Goal: Task Accomplishment & Management: Use online tool/utility

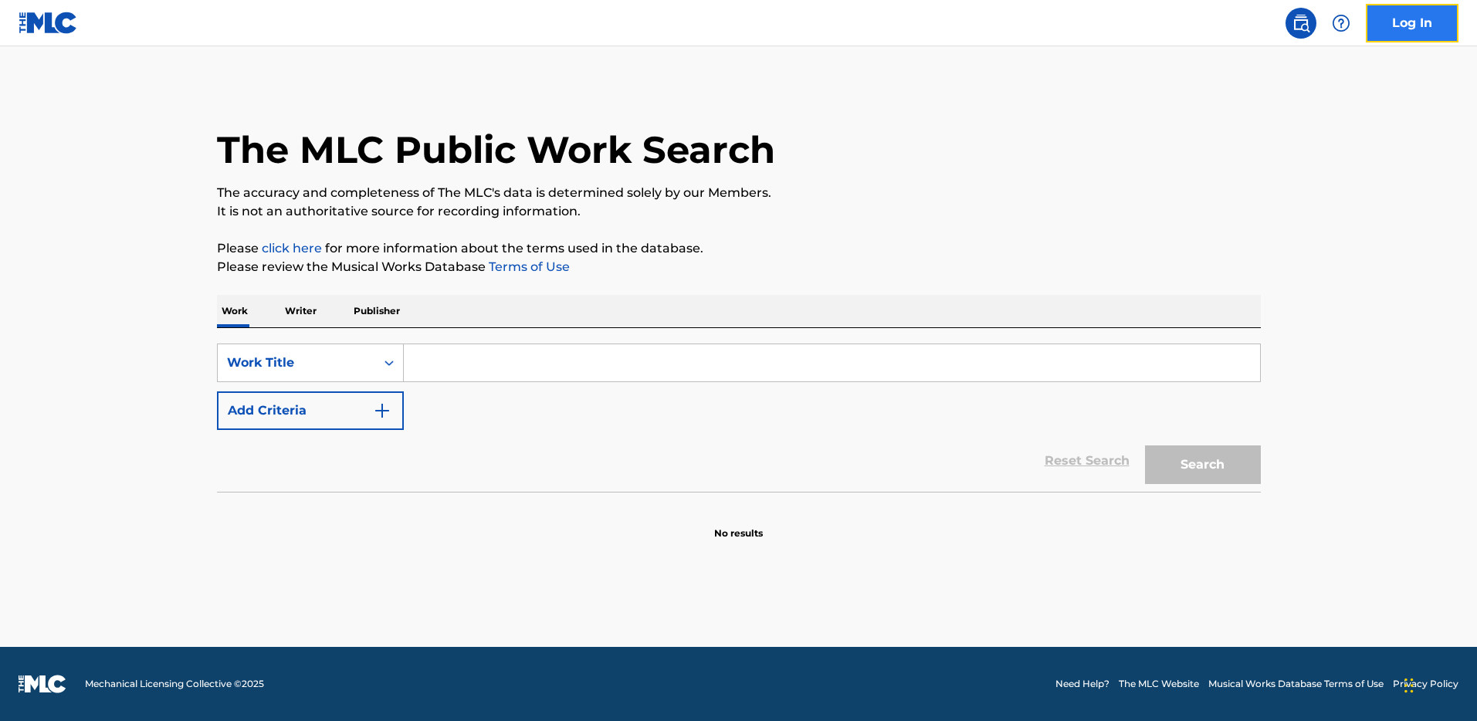
click at [1404, 25] on link "Log In" at bounding box center [1412, 23] width 93 height 39
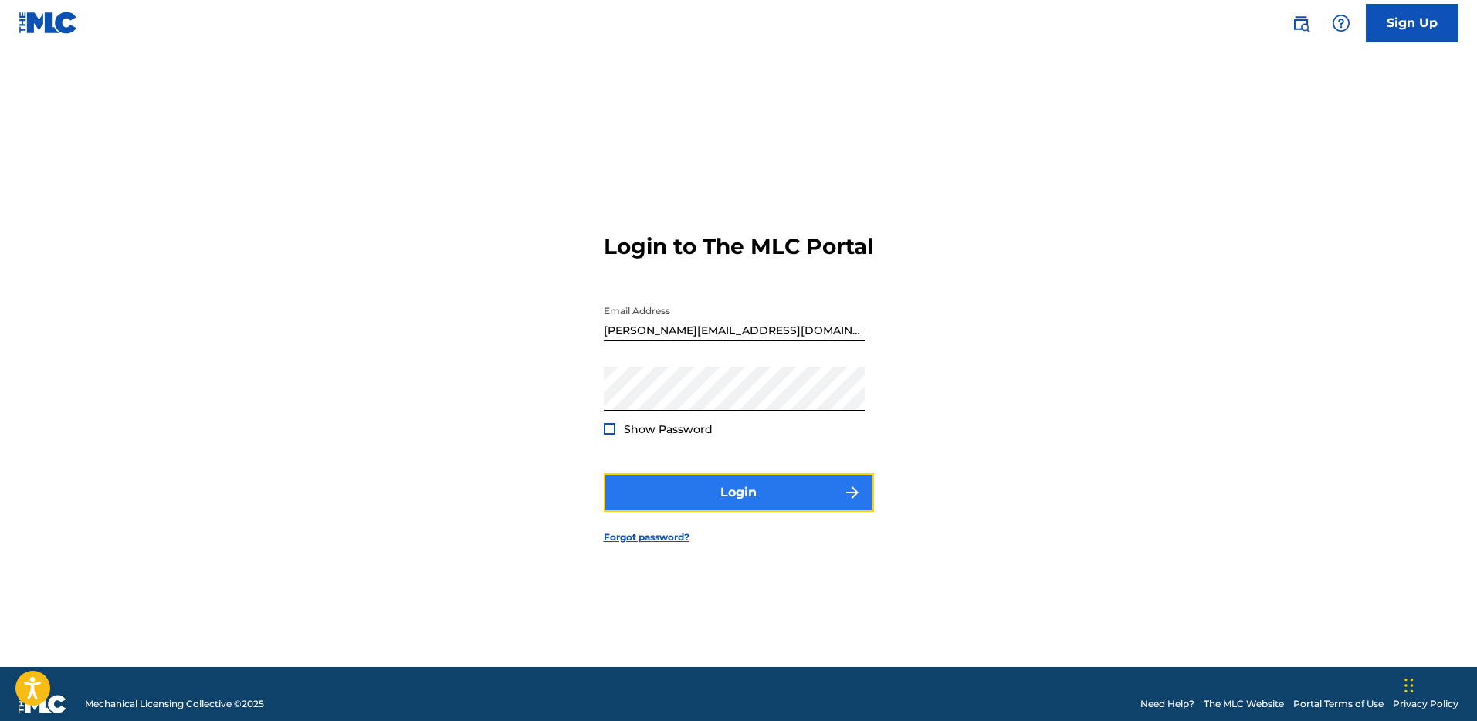
click at [770, 499] on button "Login" at bounding box center [739, 492] width 270 height 39
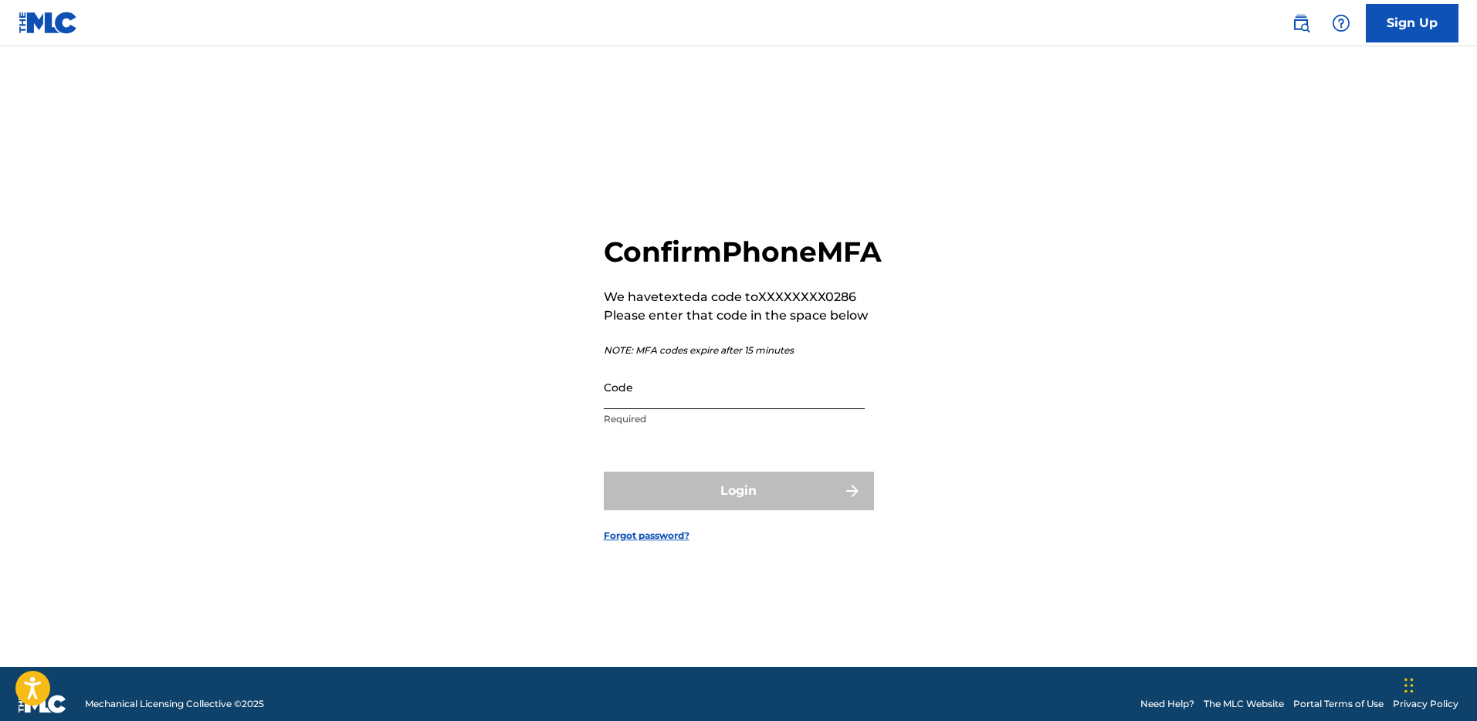
click at [786, 409] on input "Code" at bounding box center [734, 387] width 261 height 44
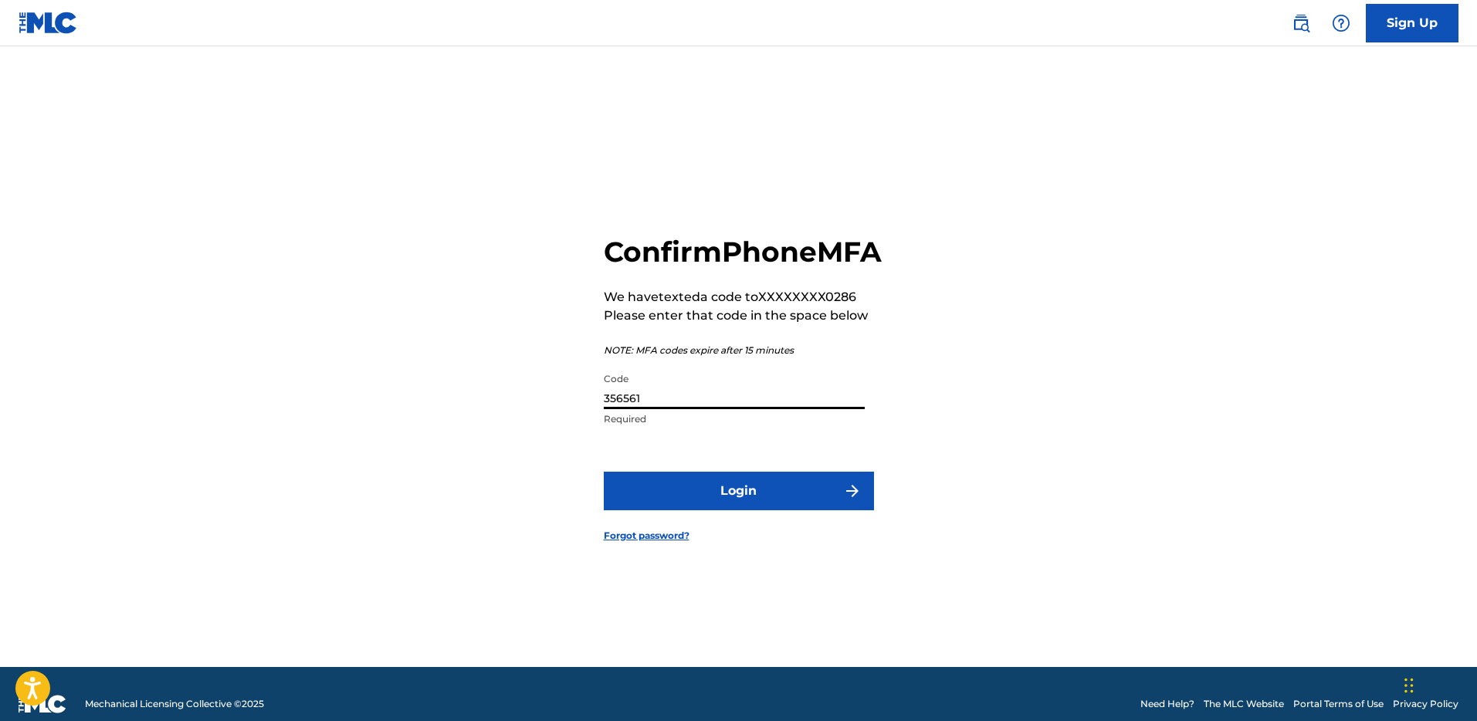
type input "356561"
click at [604, 472] on button "Login" at bounding box center [739, 491] width 270 height 39
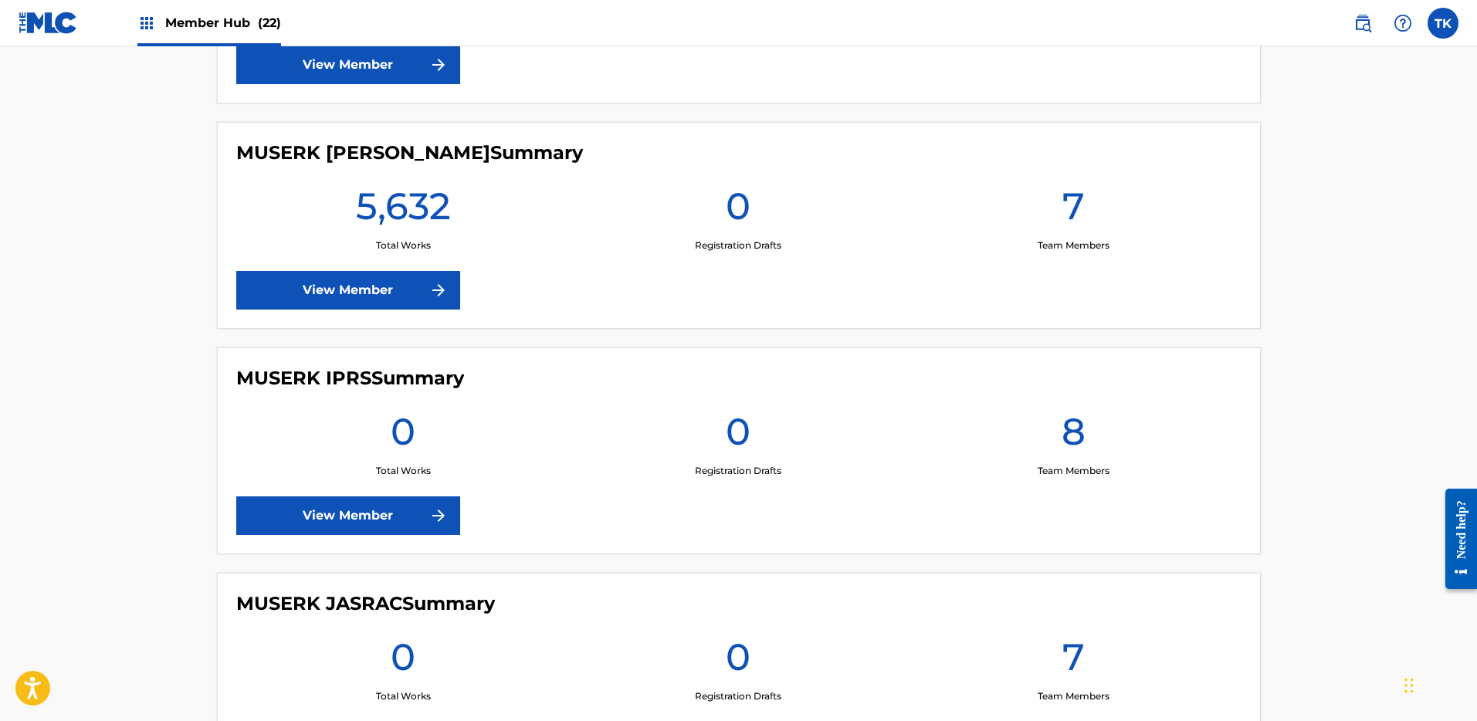
scroll to position [1354, 0]
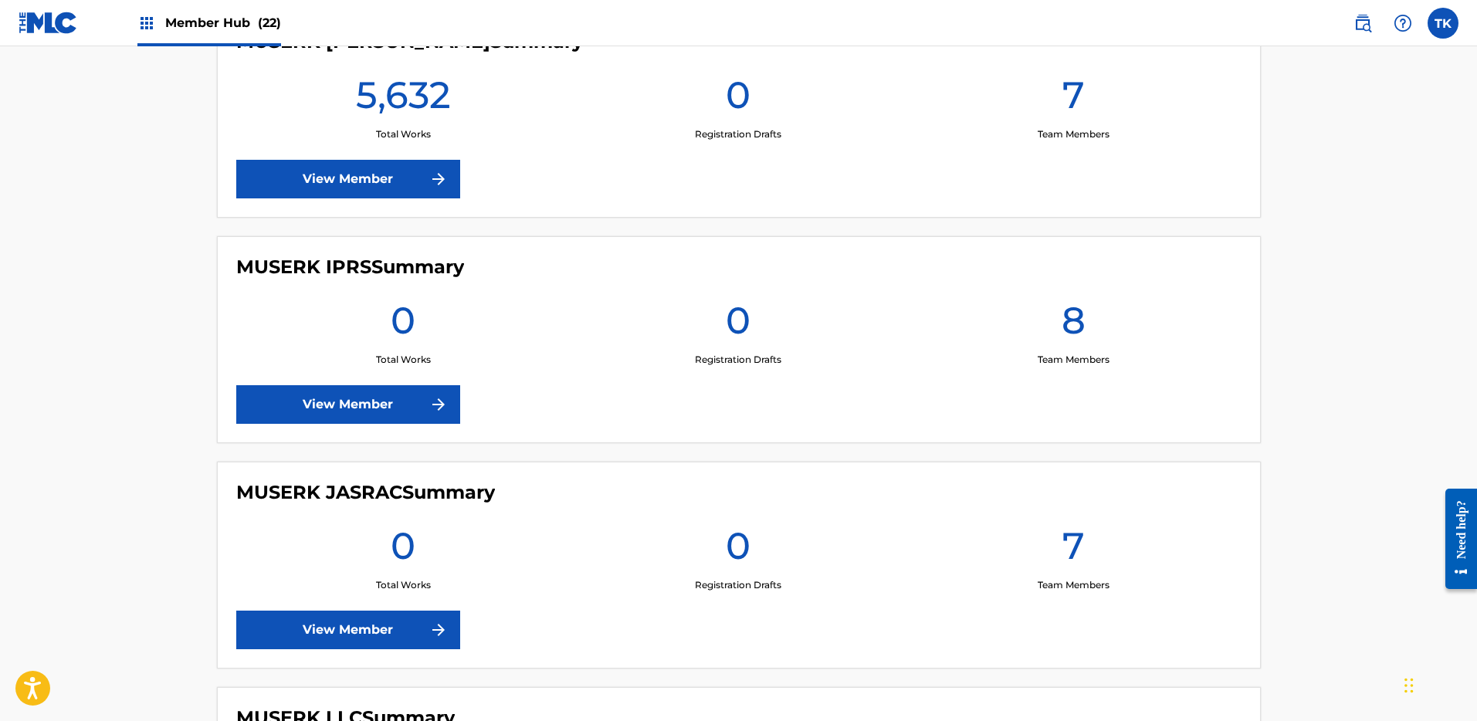
click at [407, 608] on div "MUSERK JASRAC Summary 0 Total Works 0 Registration Drafts 7 Team Members View M…" at bounding box center [739, 565] width 1044 height 207
click at [409, 626] on link "View Member" at bounding box center [348, 630] width 224 height 39
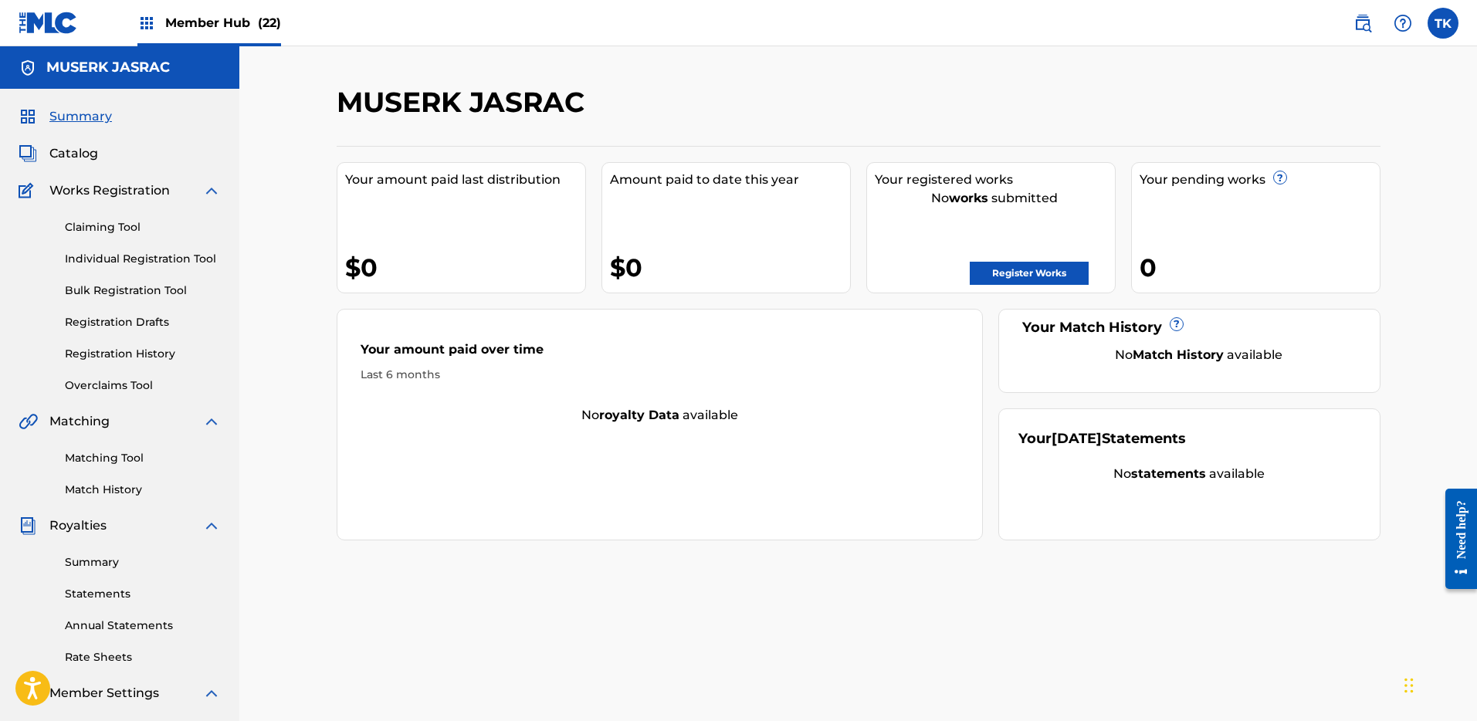
click at [67, 134] on div "Summary Catalog Works Registration Claiming Tool Individual Registration Tool B…" at bounding box center [119, 486] width 239 height 794
click at [74, 144] on span "Catalog" at bounding box center [73, 153] width 49 height 19
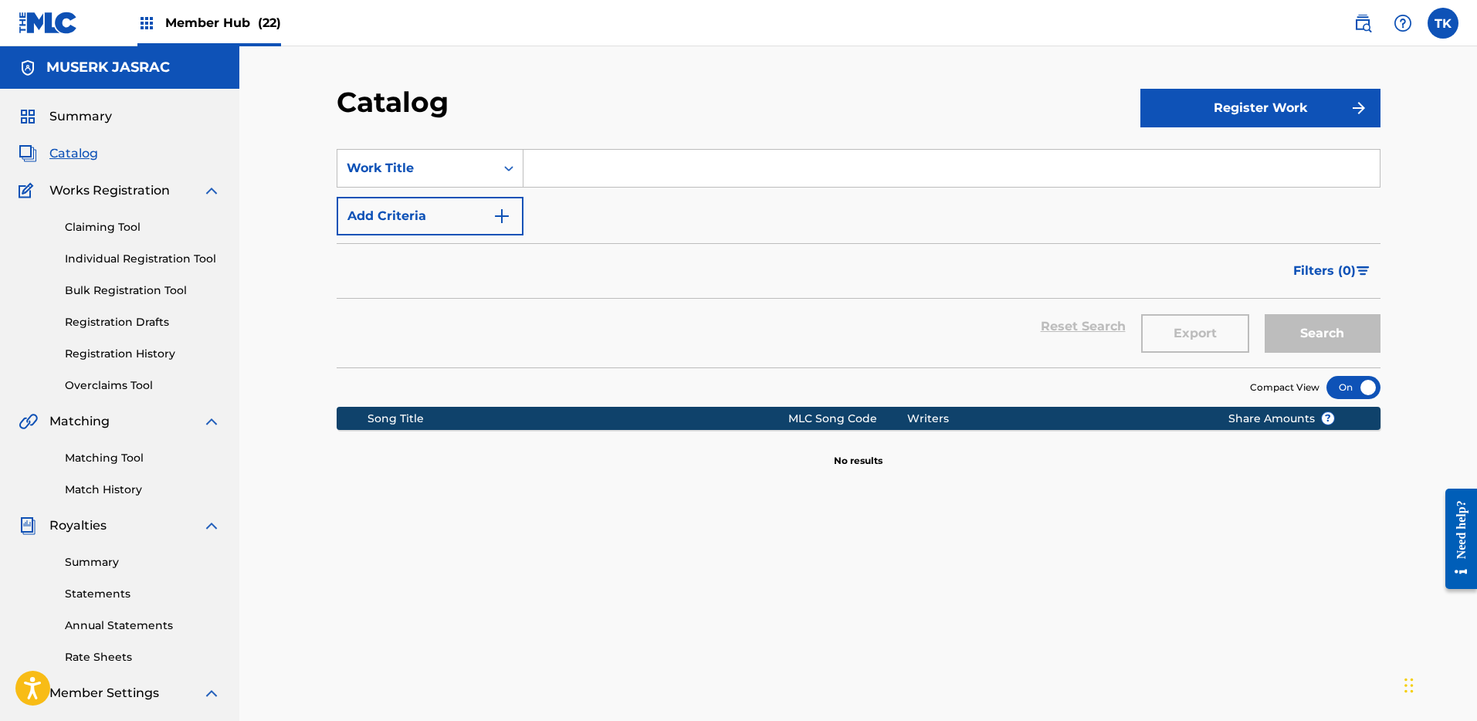
click at [189, 19] on span "Member Hub (22)" at bounding box center [223, 23] width 116 height 18
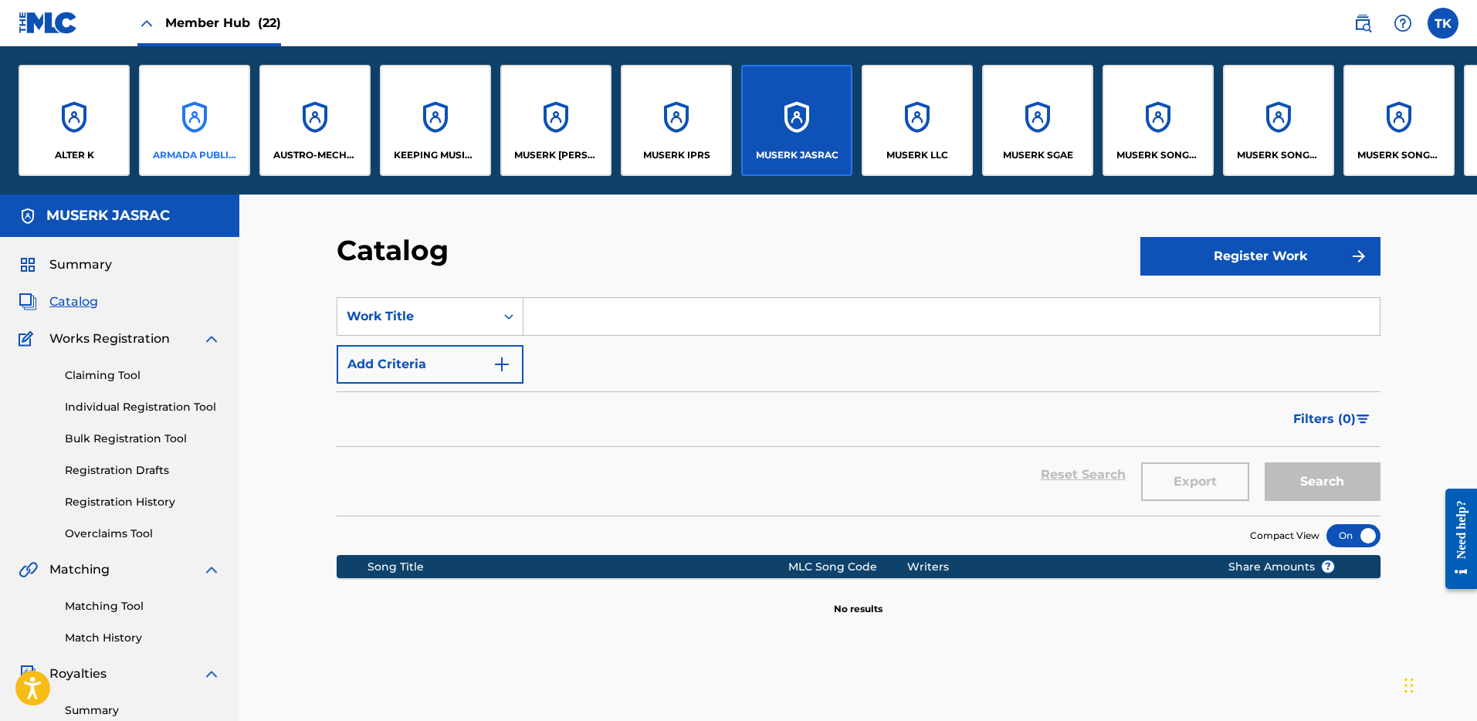
click at [205, 158] on p "ARMADA PUBLISHING B.V." at bounding box center [195, 155] width 84 height 14
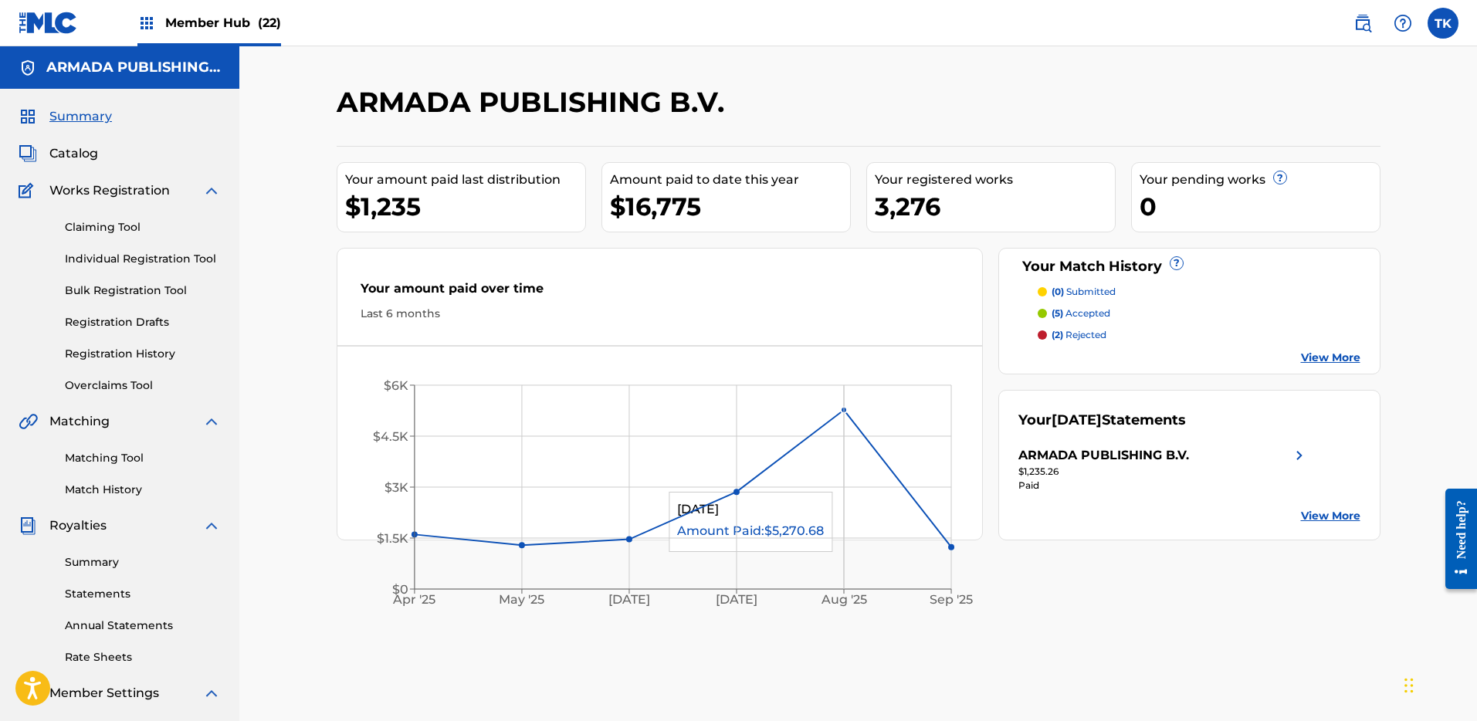
click at [862, 452] on icon "[DATE] May '[DATE] [DATE] '[DATE] Sep '25 $0 $1.5K $3K $4.5K $6K" at bounding box center [659, 491] width 645 height 258
click at [130, 289] on link "Bulk Registration Tool" at bounding box center [143, 291] width 156 height 16
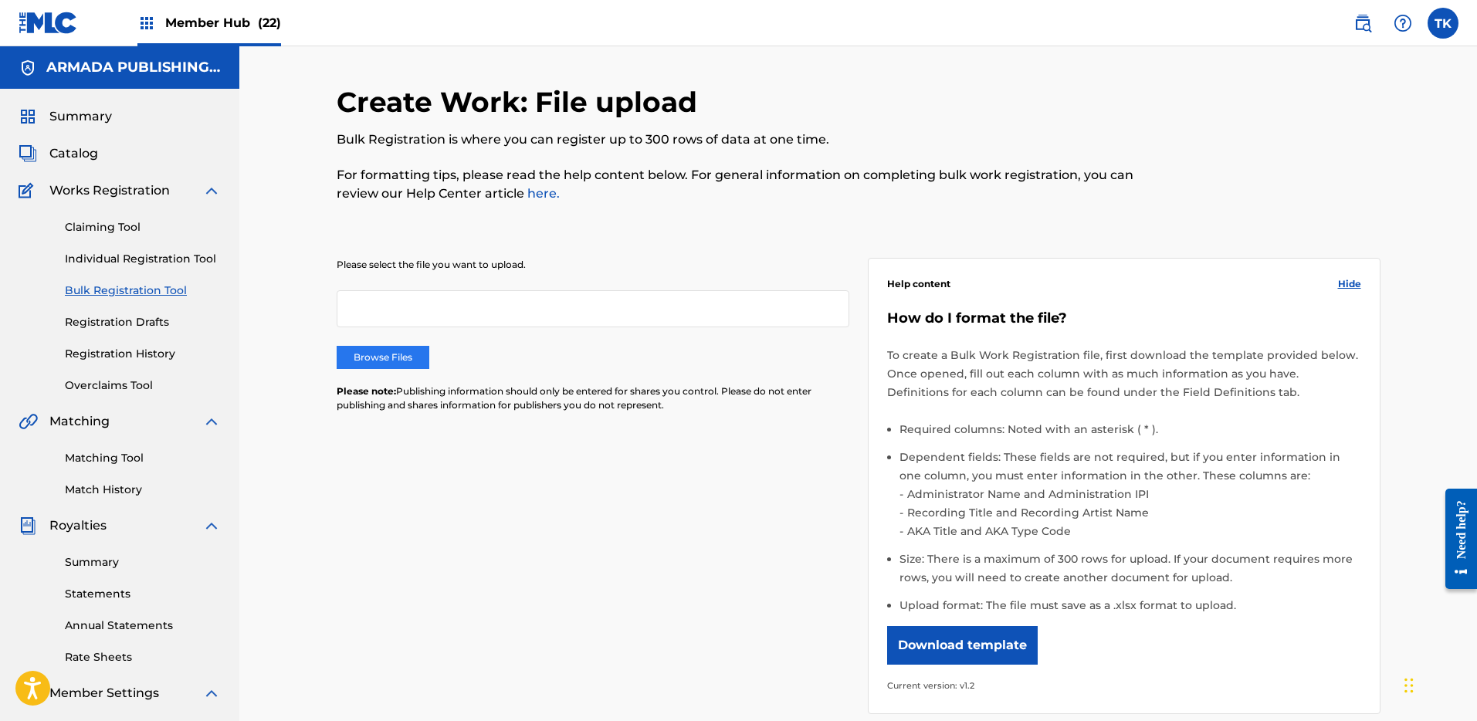
click at [391, 359] on label "Browse Files" at bounding box center [383, 357] width 93 height 23
click at [0, 0] on input "Browse Files" at bounding box center [0, 0] width 0 height 0
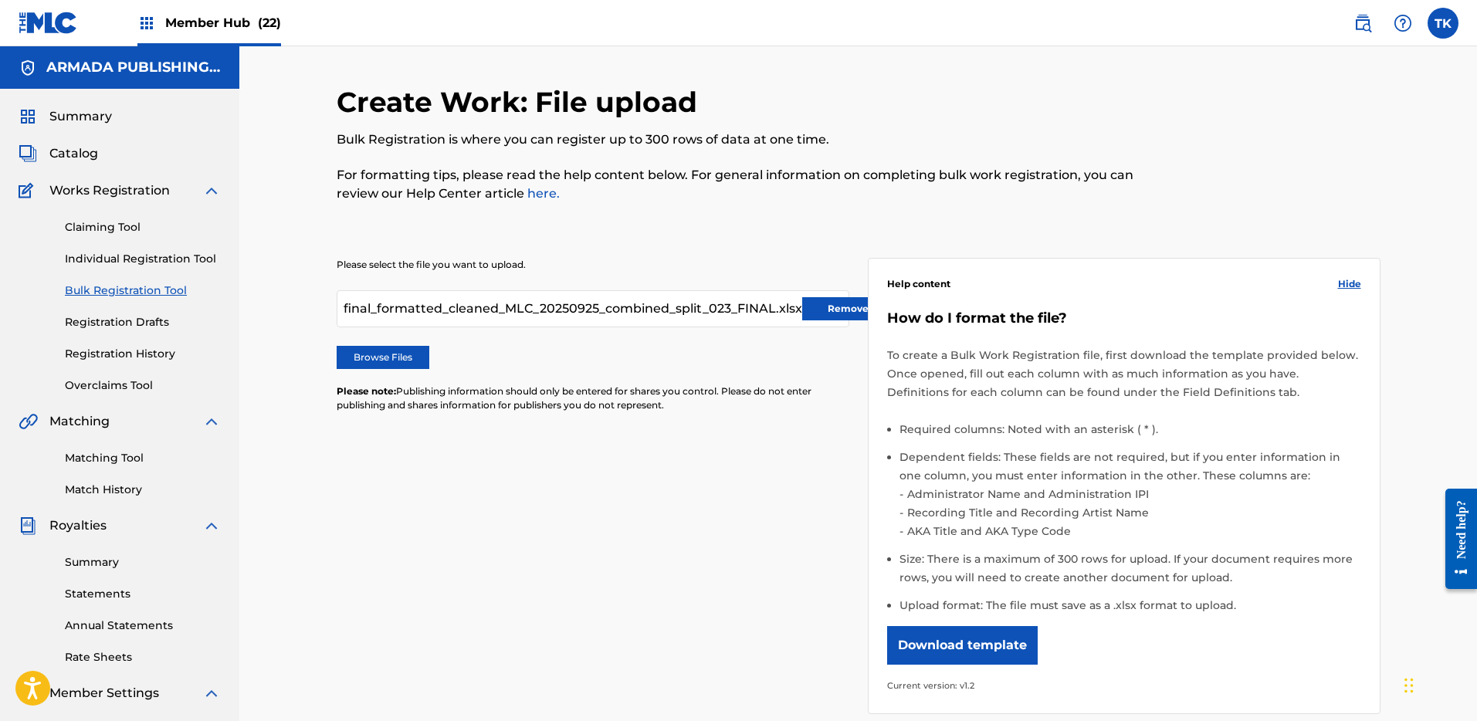
scroll to position [236, 0]
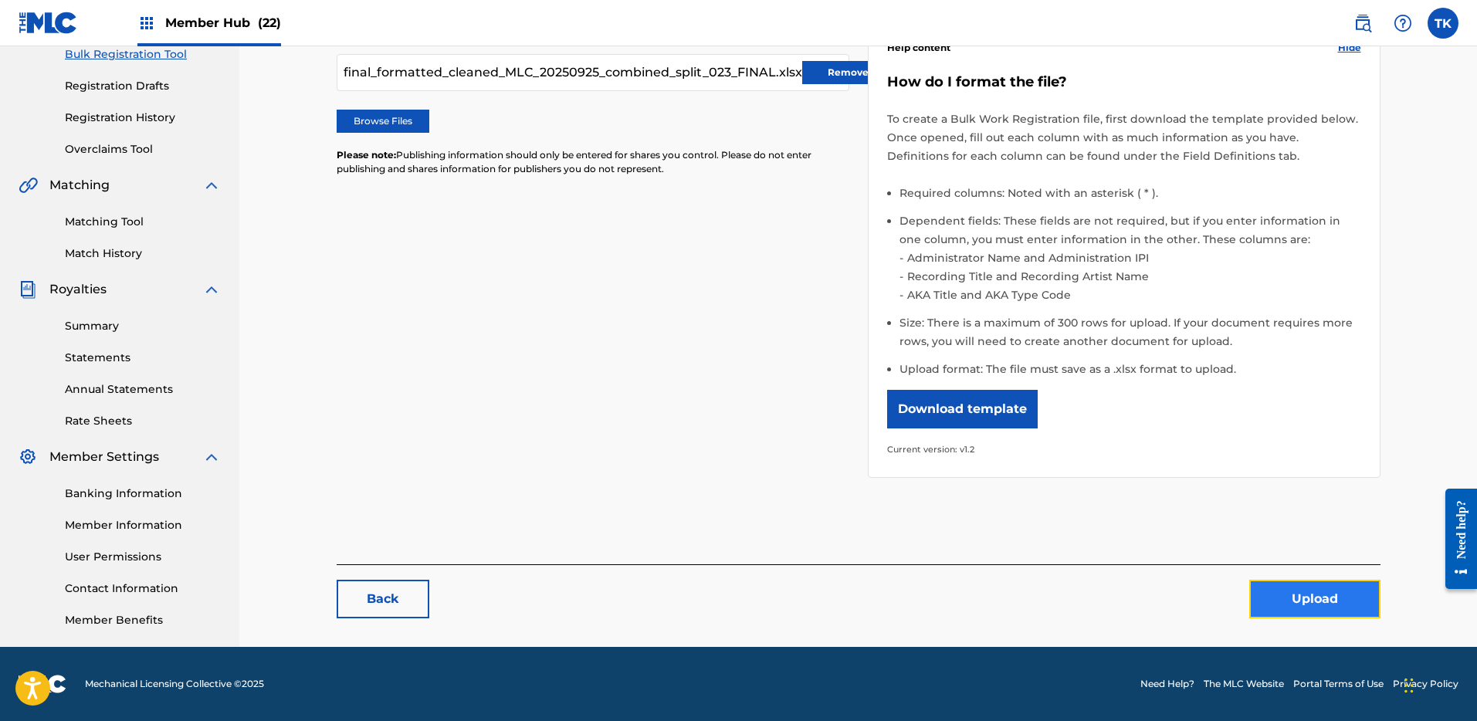
click at [1363, 598] on button "Upload" at bounding box center [1314, 599] width 131 height 39
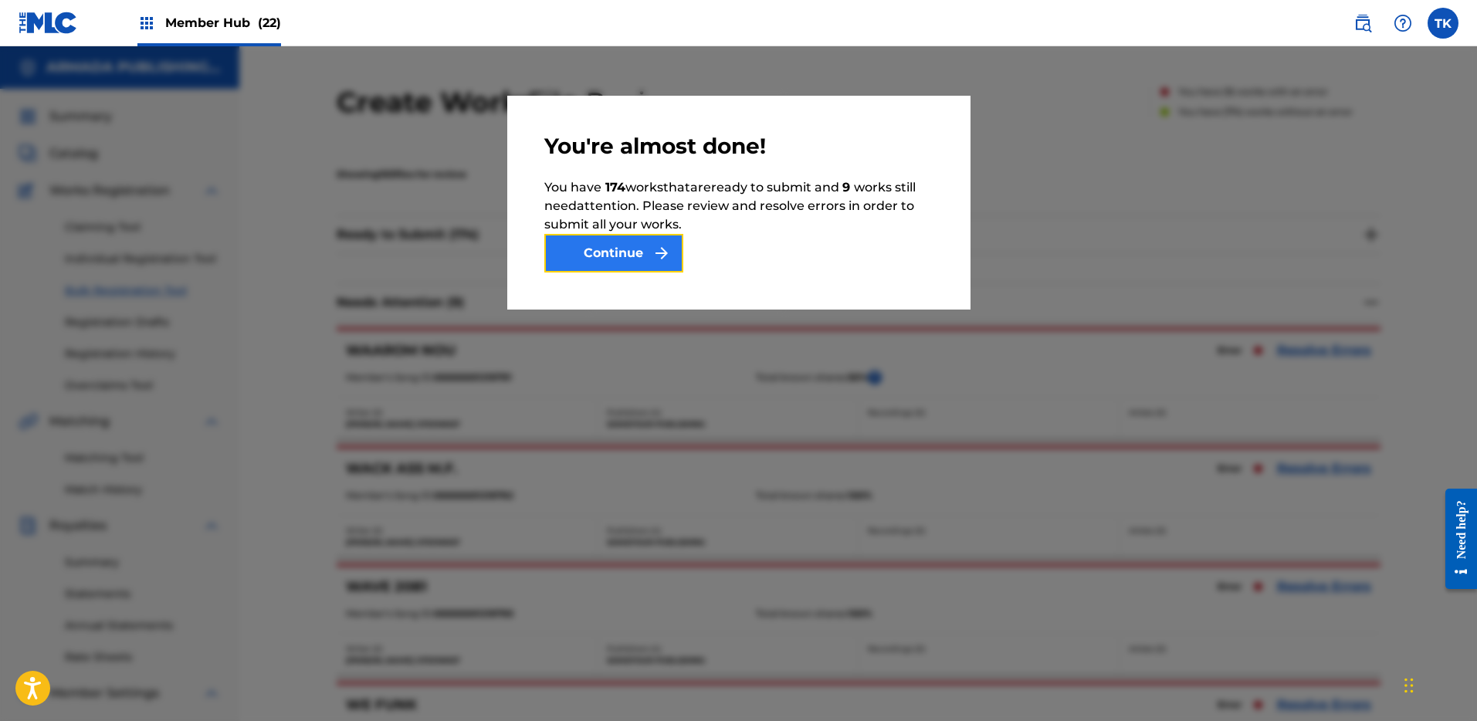
click at [655, 244] on img "submit" at bounding box center [661, 253] width 19 height 19
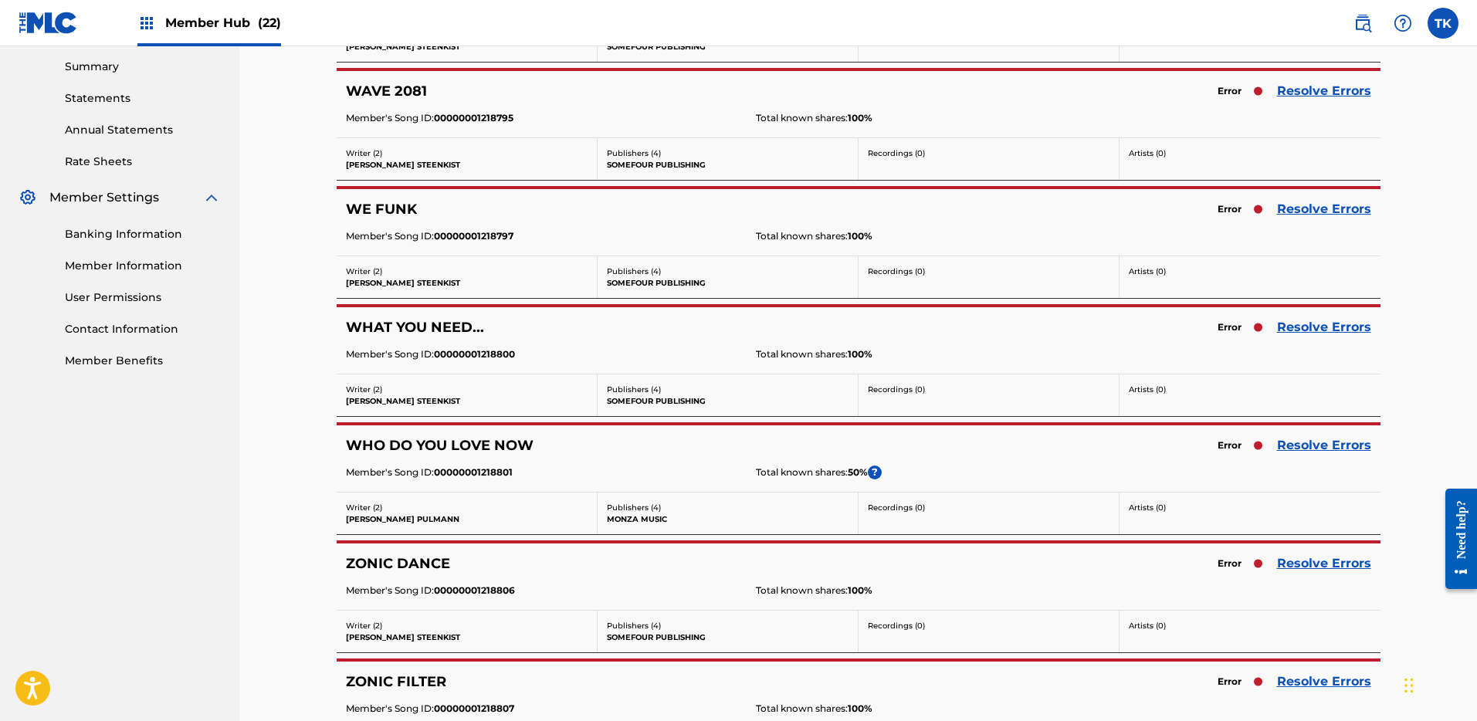
scroll to position [808, 0]
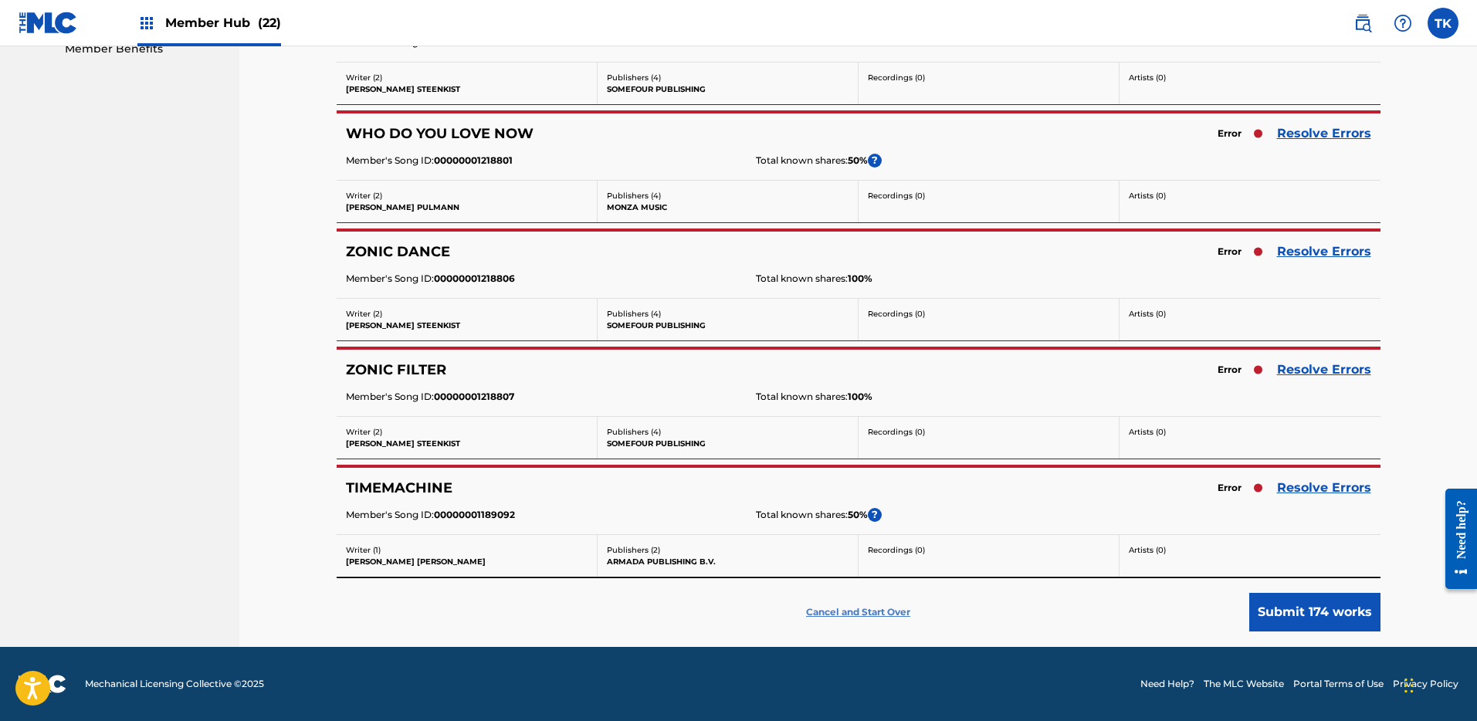
click at [882, 615] on p "Cancel and Start Over" at bounding box center [858, 612] width 104 height 14
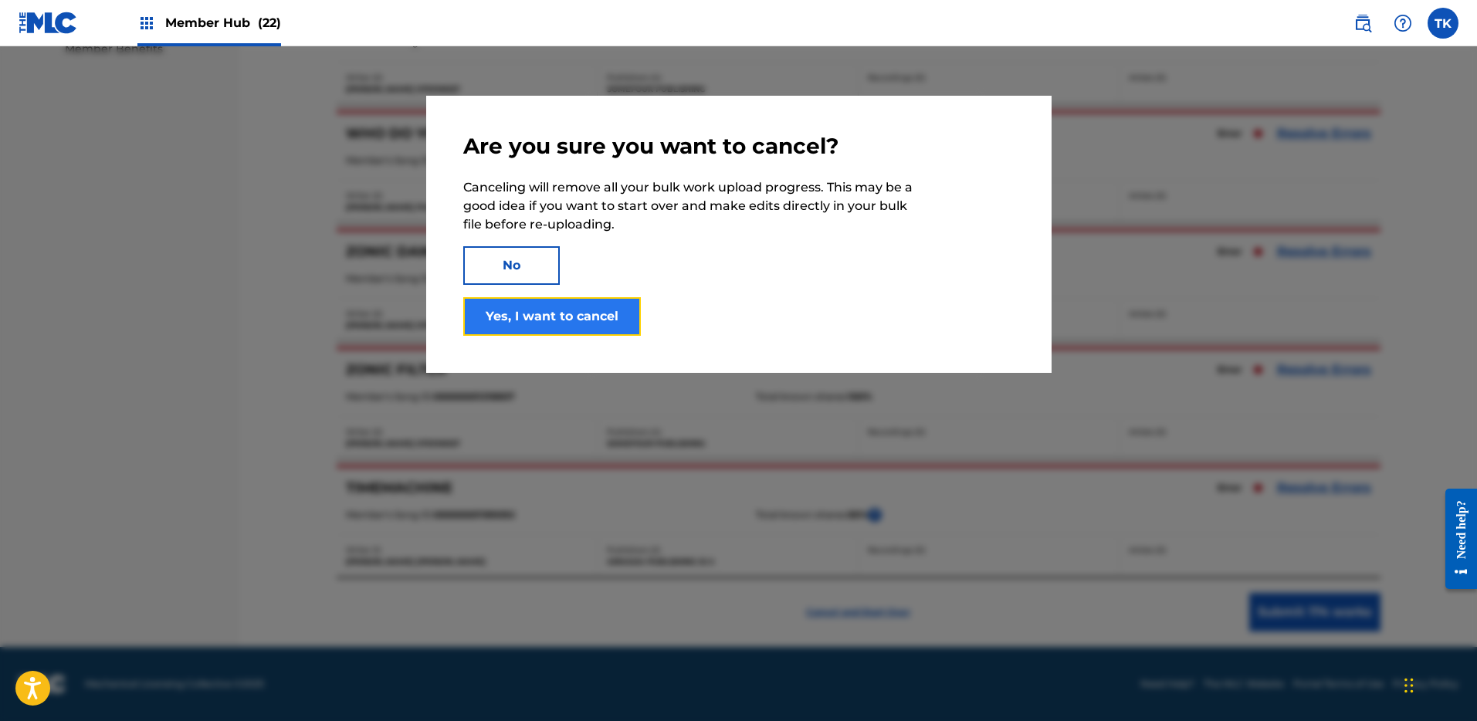
click at [607, 322] on button "Yes, I want to cancel" at bounding box center [552, 316] width 178 height 39
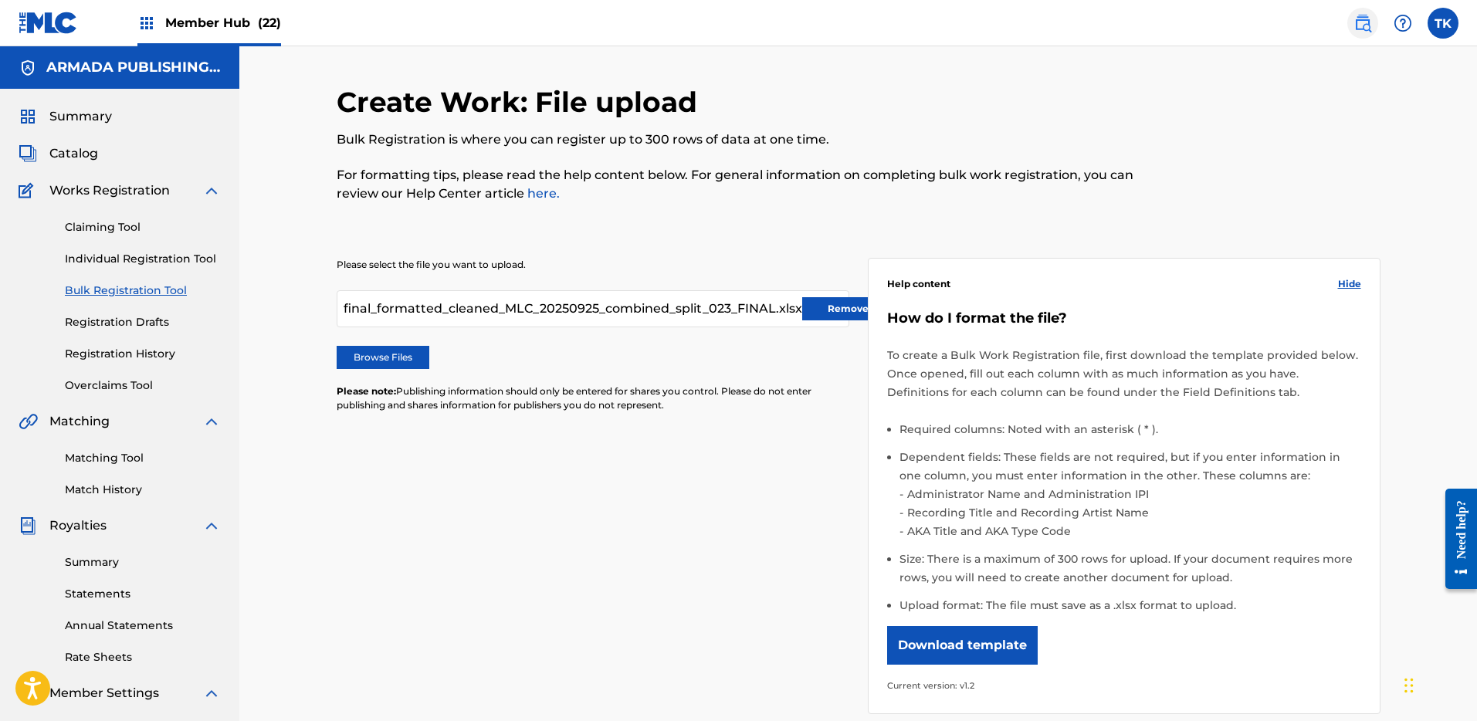
click at [1360, 19] on img at bounding box center [1362, 23] width 19 height 19
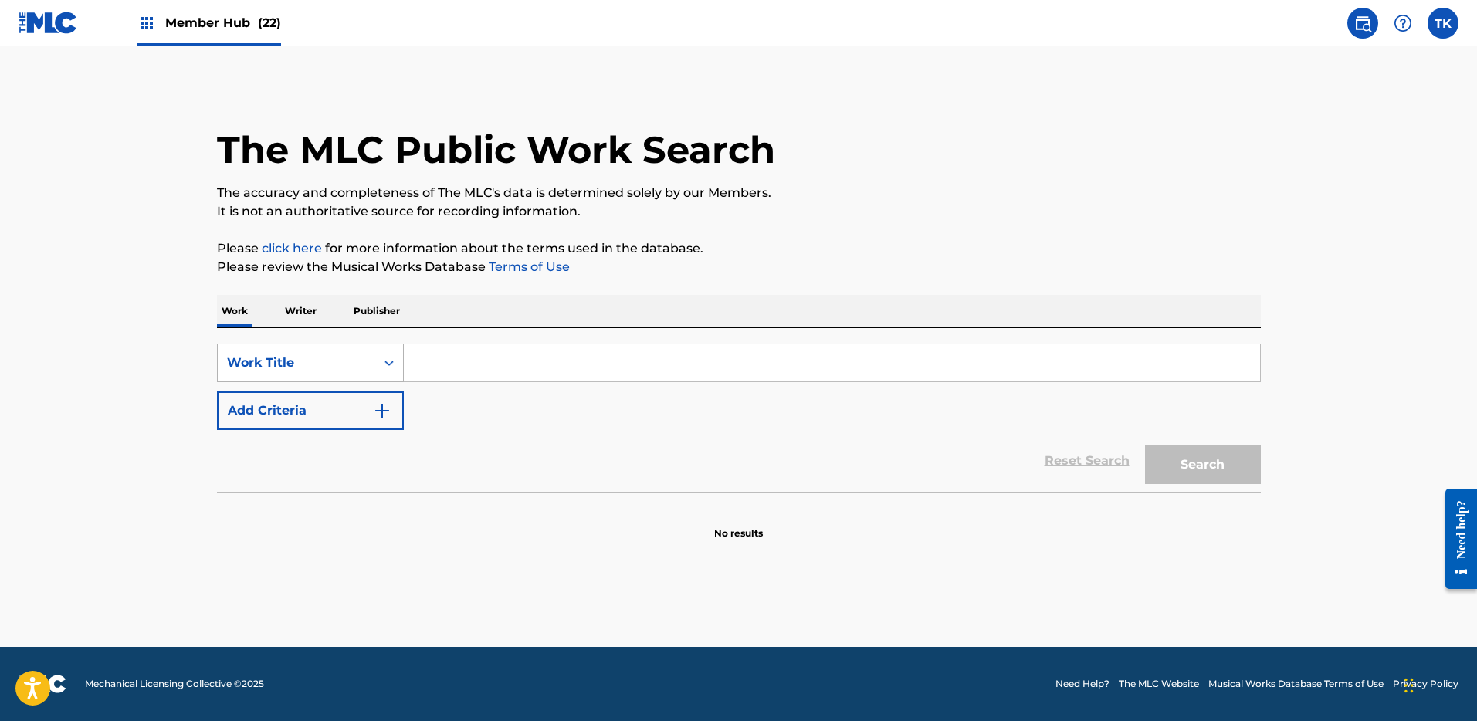
click at [364, 361] on div "Work Title" at bounding box center [296, 363] width 139 height 19
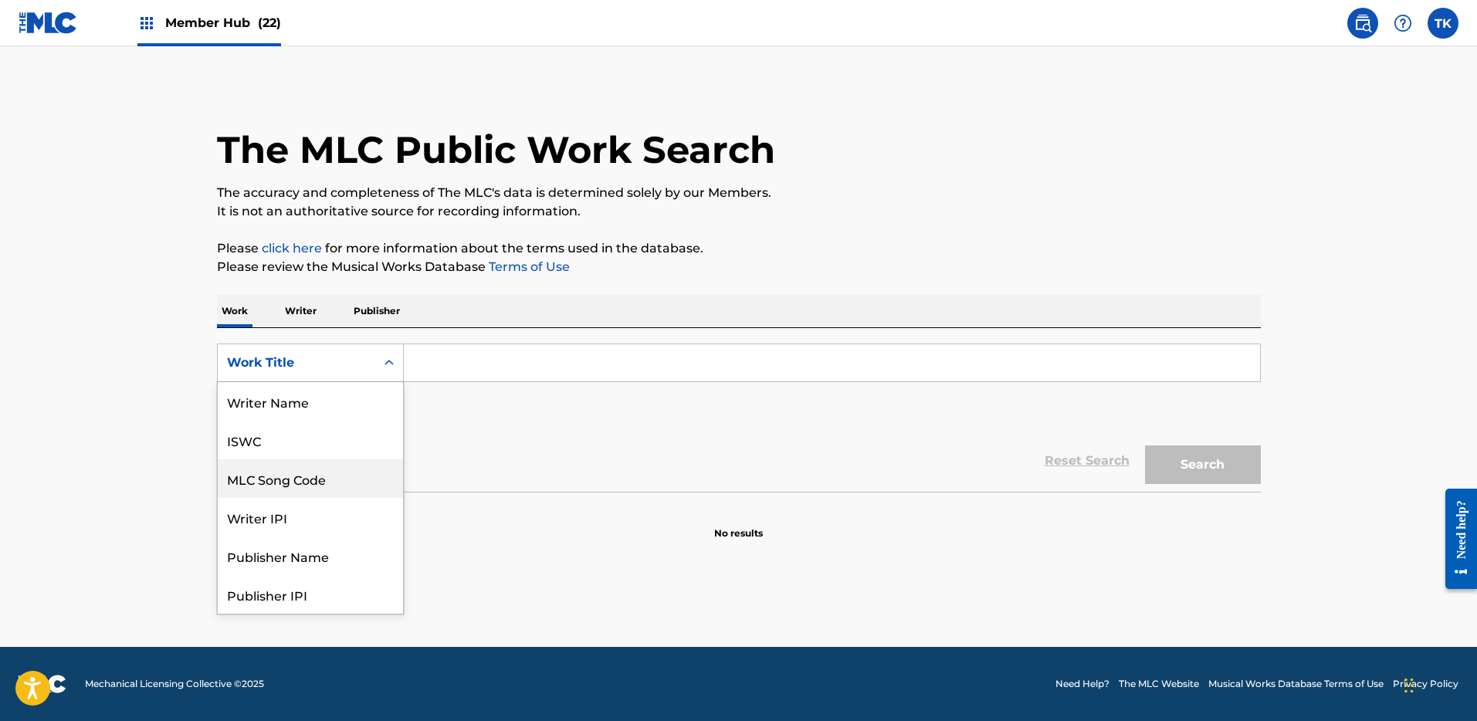
scroll to position [77, 0]
click at [336, 408] on div "MLC Song Code" at bounding box center [310, 401] width 185 height 39
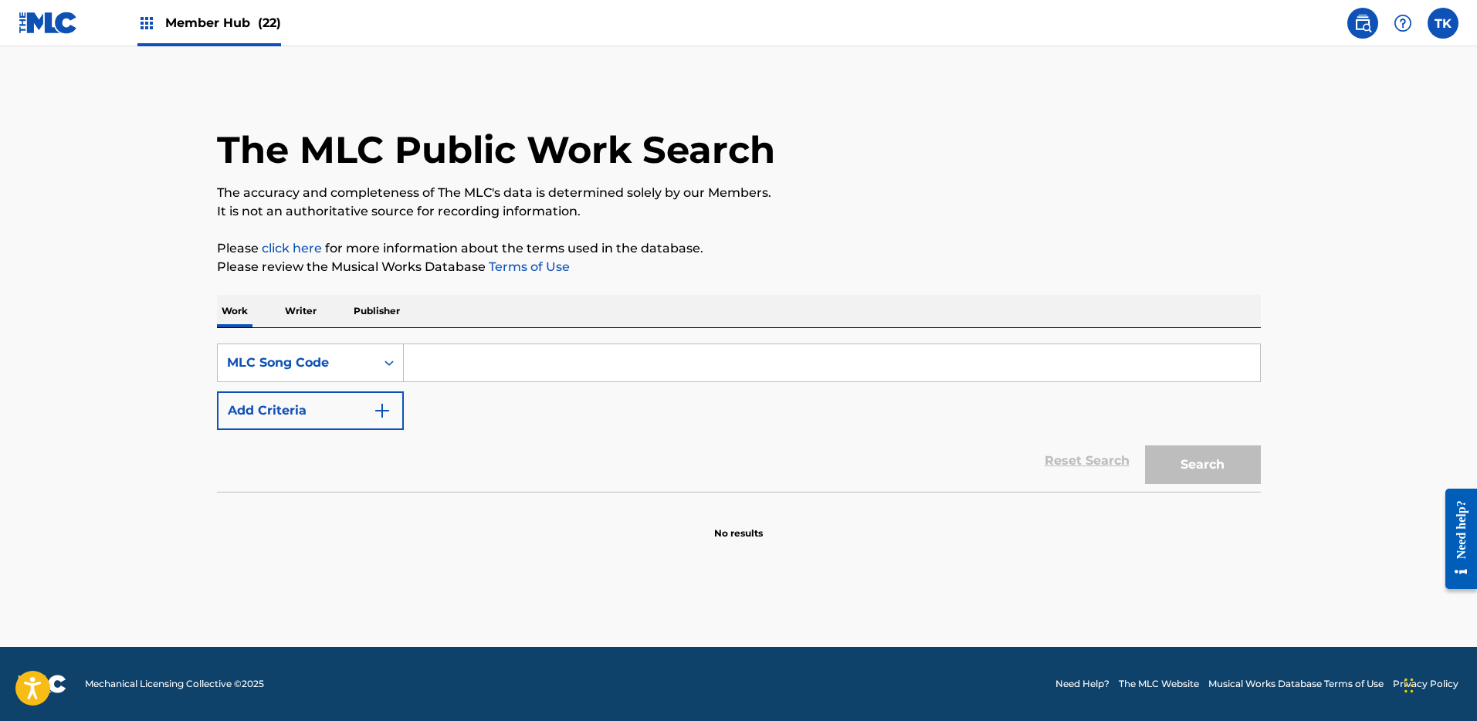
click at [506, 367] on input "Search Form" at bounding box center [832, 362] width 856 height 37
type input "AD84OE"
click at [1193, 472] on button "Search" at bounding box center [1203, 464] width 116 height 39
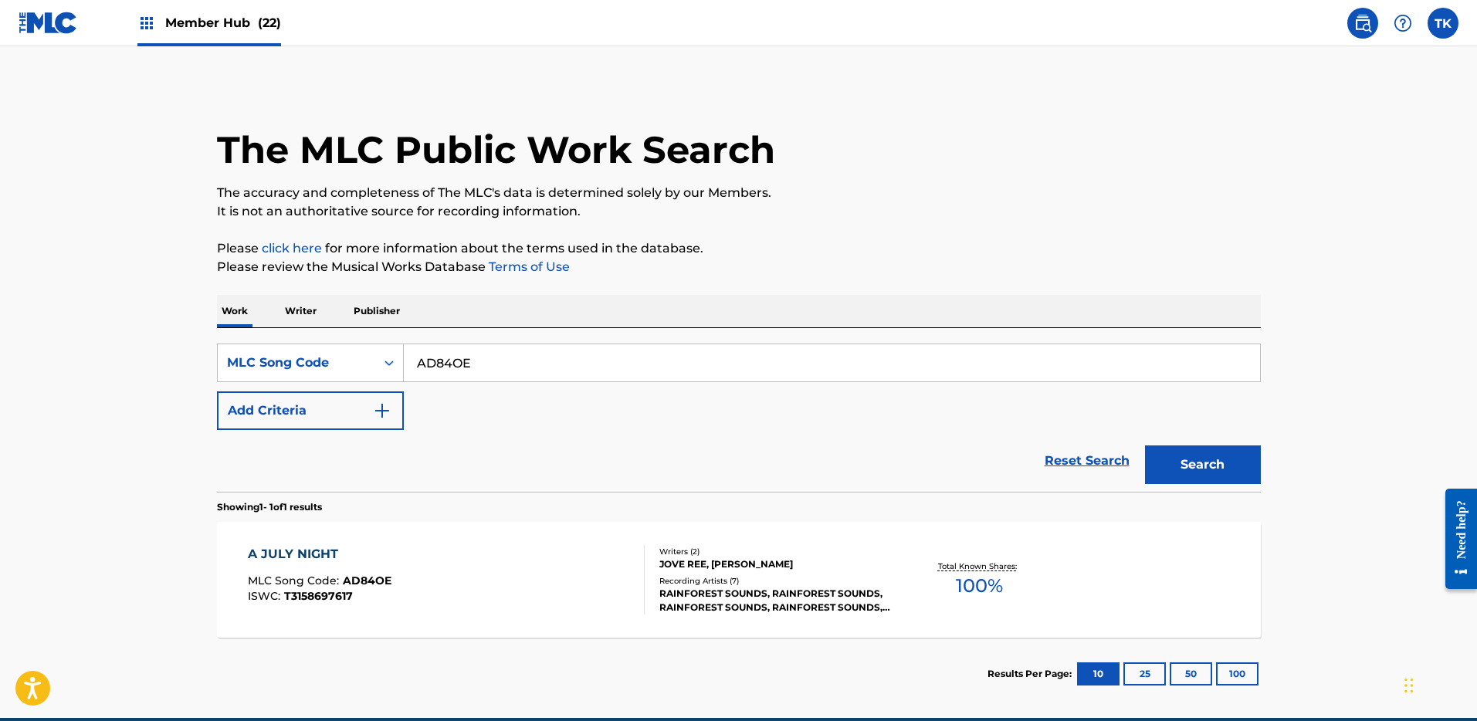
click at [700, 567] on div "JOVE REE, [PERSON_NAME]" at bounding box center [775, 564] width 233 height 14
